Goal: Information Seeking & Learning: Find specific fact

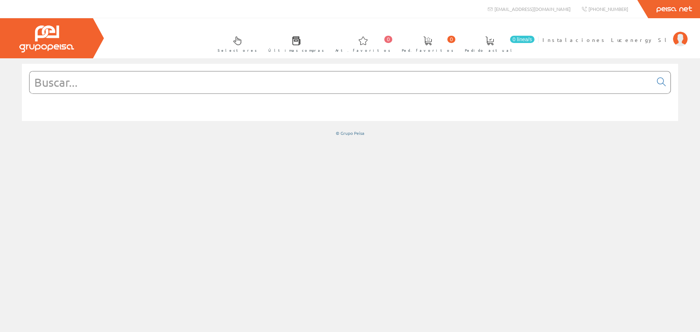
drag, startPoint x: 81, startPoint y: 0, endPoint x: 231, endPoint y: 80, distance: 169.7
click at [231, 81] on input "text" at bounding box center [341, 82] width 623 height 22
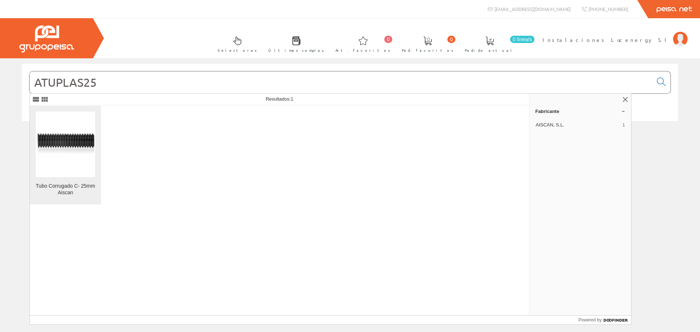
type input "ATUPLAS25"
click at [75, 188] on div "Tubo Corrugado C- 25mm Aiscan" at bounding box center [65, 189] width 59 height 13
